Goal: Download file/media

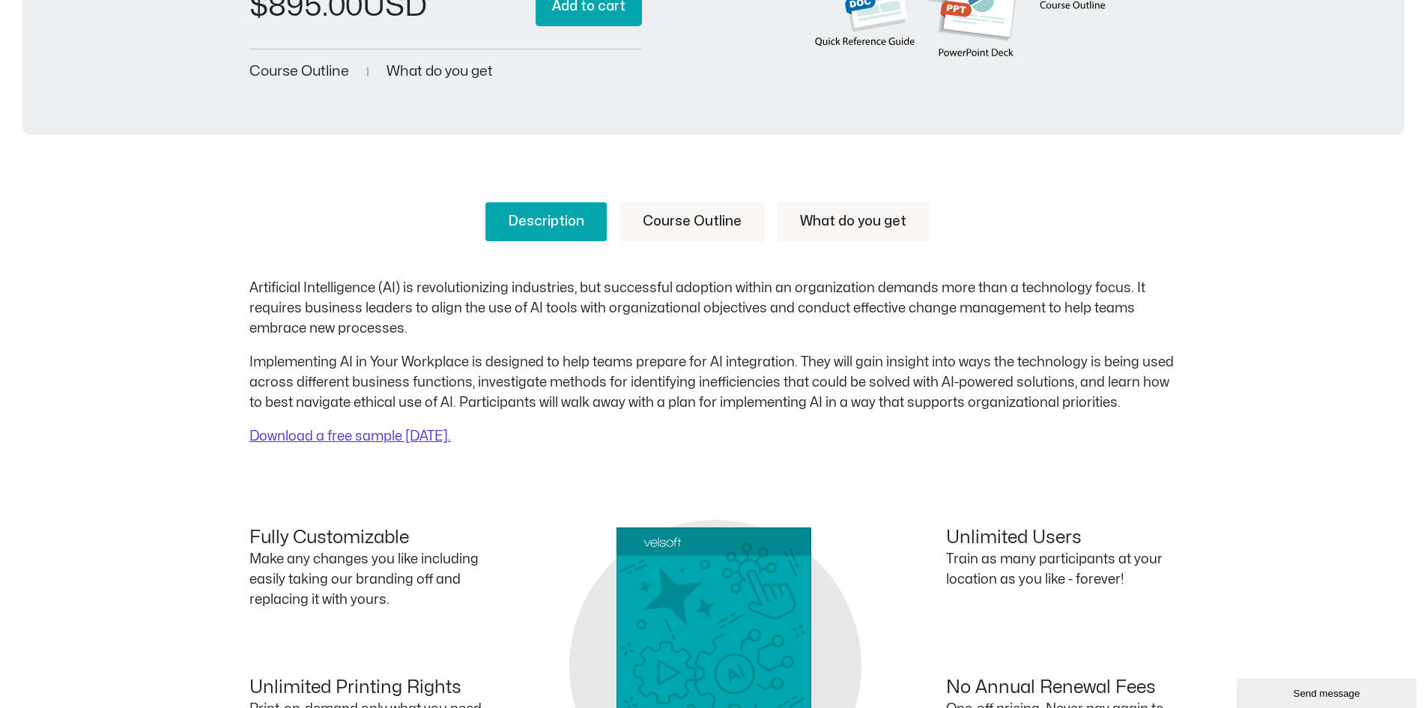
scroll to position [539, 0]
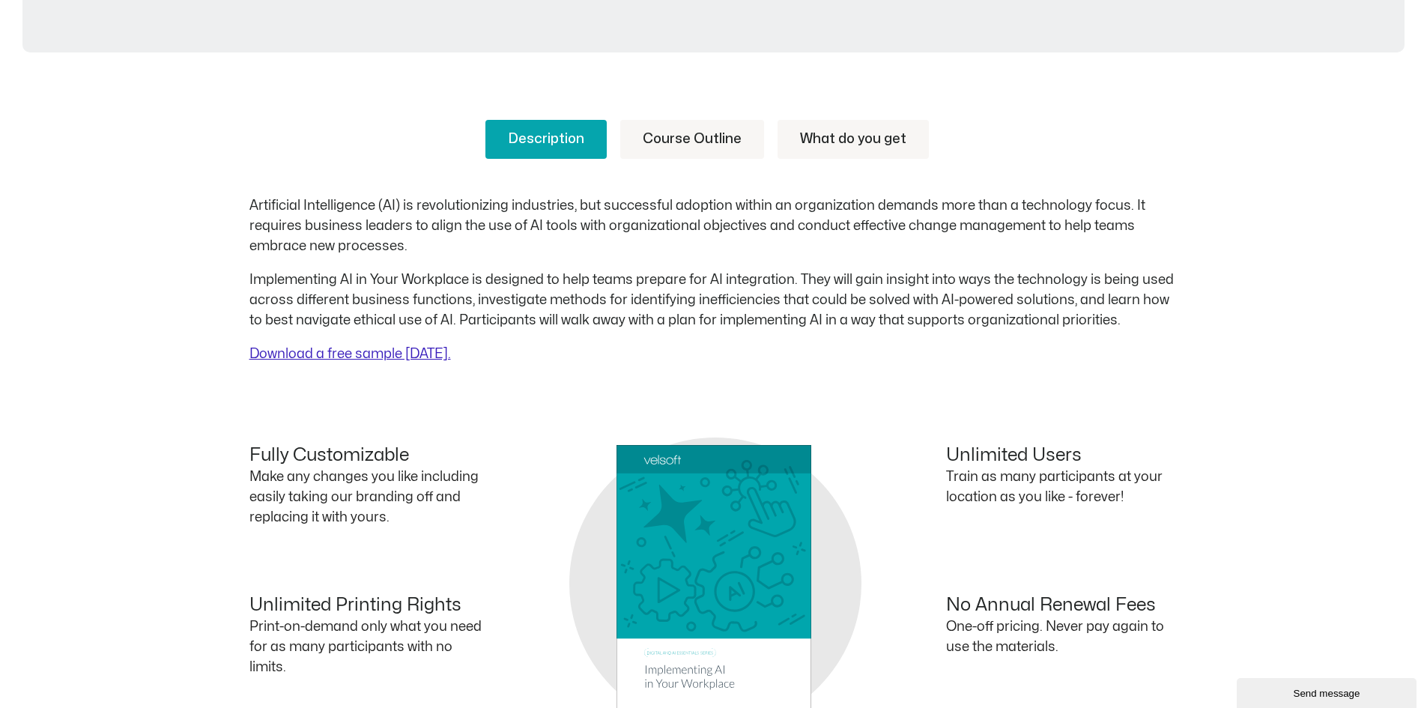
click at [387, 354] on link "Download a free sample today." at bounding box center [351, 354] width 202 height 13
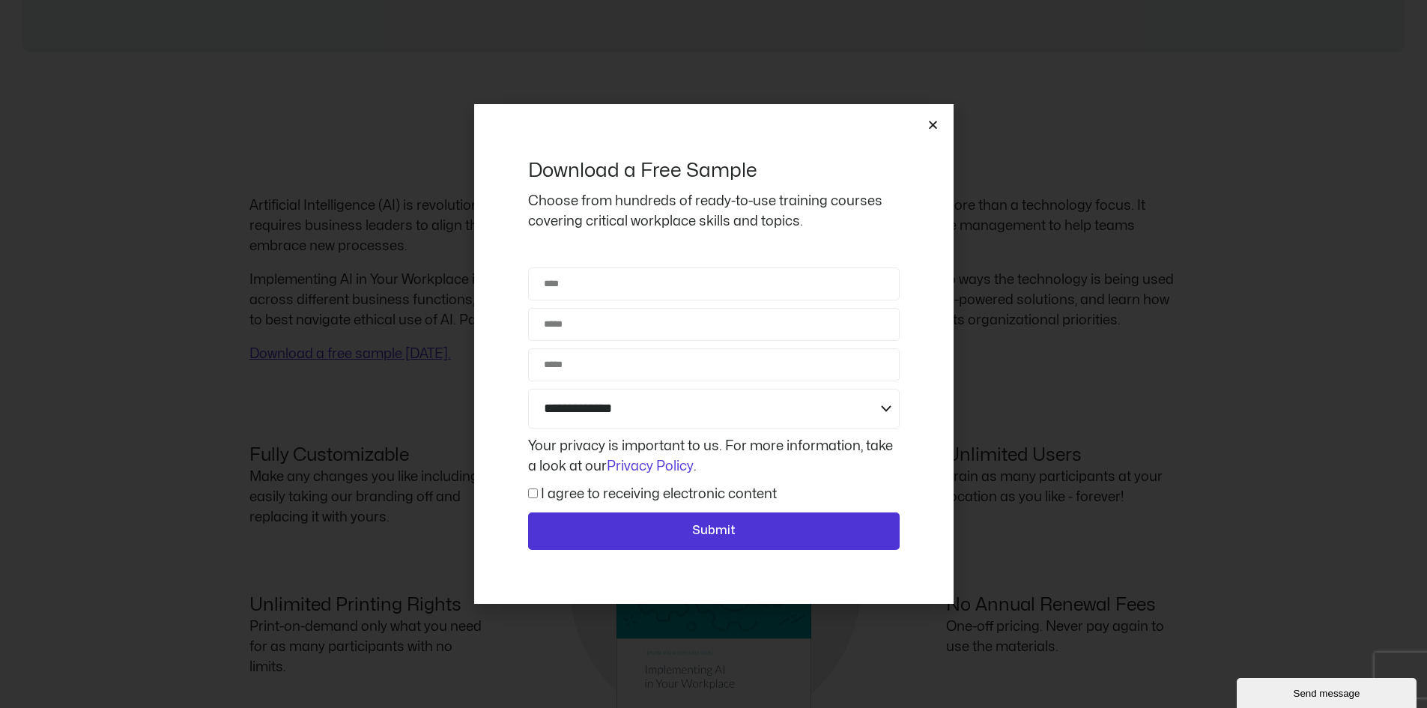
click at [929, 122] on icon "Close" at bounding box center [933, 124] width 11 height 11
